Goal: Task Accomplishment & Management: Use online tool/utility

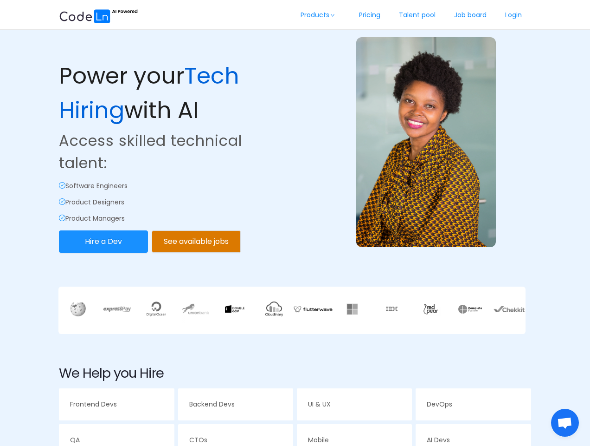
click at [295, 223] on div "Power your Tech Hiring with AI Access skilled technical talent: Software Engine…" at bounding box center [295, 126] width 476 height 256
click at [318, 15] on link "Products" at bounding box center [321, 15] width 58 height 31
click at [104, 242] on button "Hire a Dev" at bounding box center [103, 241] width 89 height 22
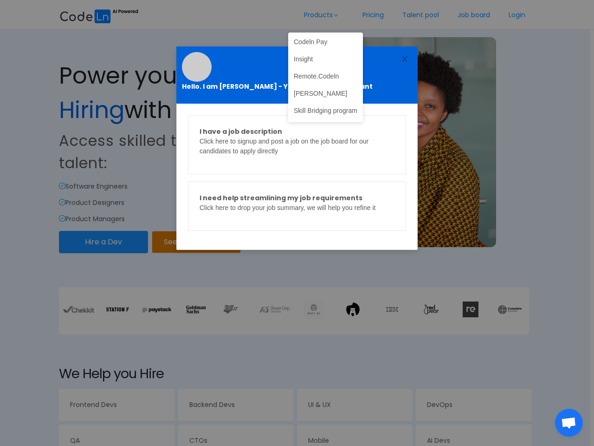
click at [196, 242] on div "Hello. I am [PERSON_NAME] - Your Quick Hire Assistant I have a job description …" at bounding box center [297, 223] width 594 height 446
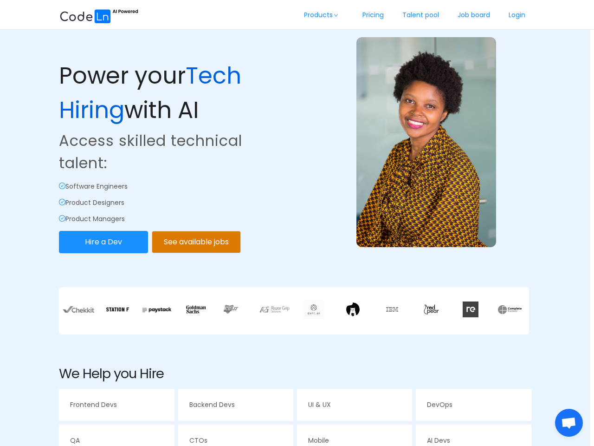
click at [78, 309] on div "Hello. I am [PERSON_NAME] - Your Quick Hire Assistant I have a job description …" at bounding box center [297, 223] width 594 height 446
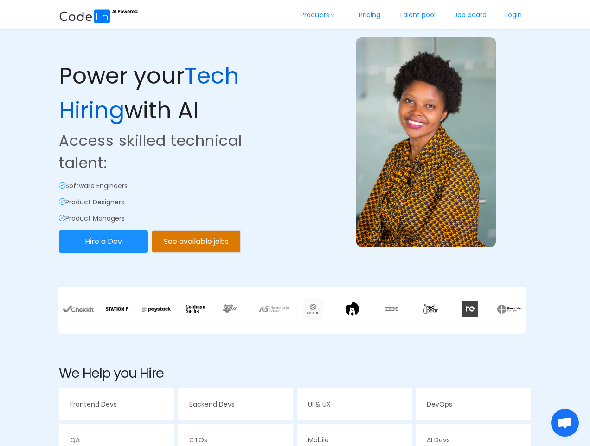
click at [117, 309] on img at bounding box center [117, 308] width 24 height 13
click at [157, 309] on img at bounding box center [157, 309] width 32 height 14
click at [196, 309] on img at bounding box center [195, 308] width 19 height 9
click at [235, 309] on img at bounding box center [234, 308] width 27 height 13
click at [274, 309] on img at bounding box center [275, 308] width 32 height 8
